Goal: Task Accomplishment & Management: Manage account settings

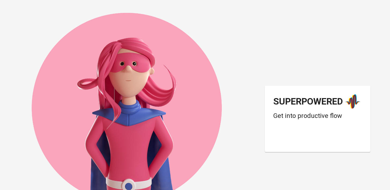
click at [243, 31] on div "Superpowered Get into productive flow" at bounding box center [195, 95] width 390 height 190
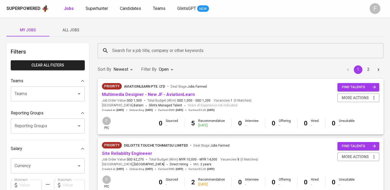
click at [158, 52] on input "Search for a job title, company or other keywords" at bounding box center [242, 51] width 262 height 10
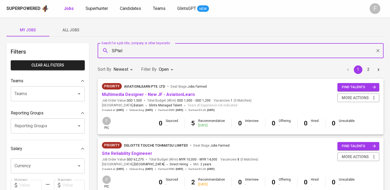
type input "SPtel"
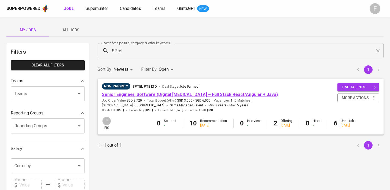
click at [164, 92] on link "Senior Engineer, Software (Digital [MEDICAL_DATA] – Full Stack React/Angular + …" at bounding box center [190, 94] width 176 height 5
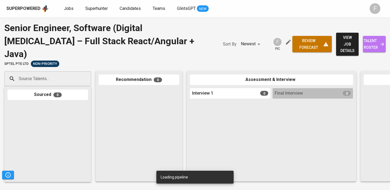
click at [366, 39] on body "Superpowered Jobs Superhunter Candidates Teams GlintsGPT NEW F Pipeline Trigger…" at bounding box center [195, 95] width 390 height 190
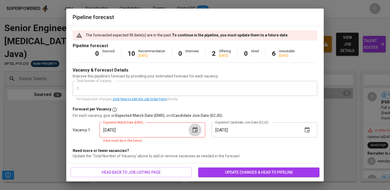
click at [190, 131] on button "button" at bounding box center [195, 130] width 13 height 13
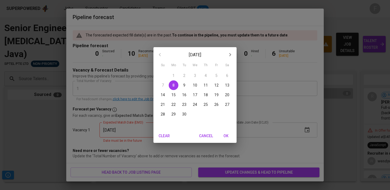
click at [185, 114] on p "30" at bounding box center [184, 114] width 4 height 5
type input "[DATE]"
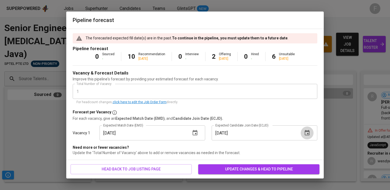
click at [312, 130] on button "button" at bounding box center [307, 133] width 13 height 13
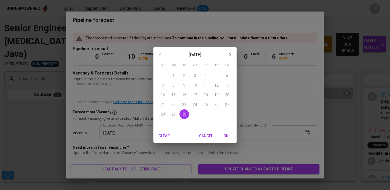
click at [227, 136] on span "OK" at bounding box center [225, 136] width 13 height 7
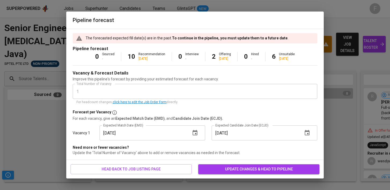
click at [234, 169] on span "update changes & head to pipeline" at bounding box center [258, 169] width 113 height 7
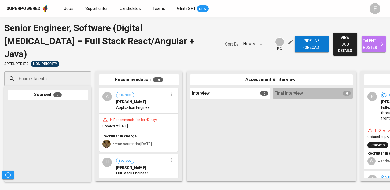
click at [368, 41] on span "talent roster" at bounding box center [374, 44] width 16 height 13
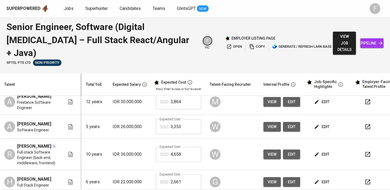
scroll to position [0, 69]
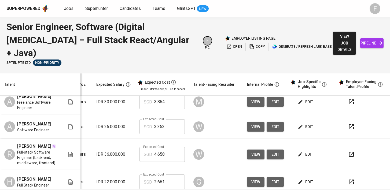
click at [348, 151] on icon "button" at bounding box center [351, 154] width 6 height 6
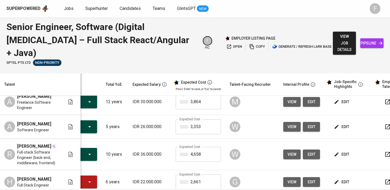
scroll to position [0, 0]
